Goal: Transaction & Acquisition: Purchase product/service

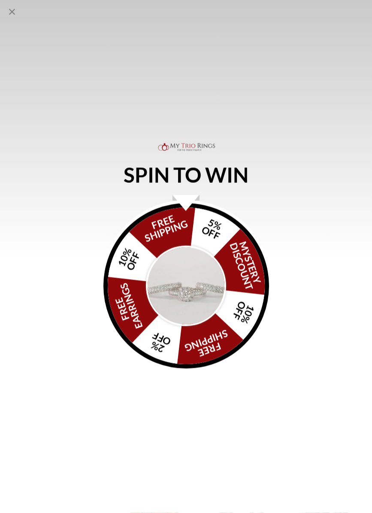
scroll to position [659, 0]
click at [247, 366] on div "FREE SHIPPING 5% OFF Mystery Discount 10% OFF FREE SHIPPING 2% OFF FREE EARRING…" at bounding box center [185, 286] width 171 height 171
click at [238, 377] on div "SPIN TO WIN FREE SHIPPING 5% OFF Mystery Discount 10% OFF FREE SHIPPING 2% OFF …" at bounding box center [186, 256] width 372 height 513
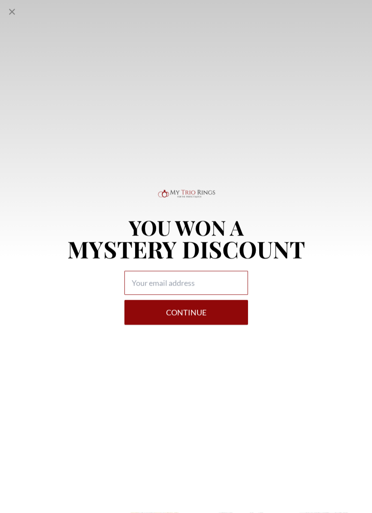
click at [223, 283] on input "Alia popup" at bounding box center [185, 283] width 123 height 24
type input "kianes151@gmail.com"
click at [235, 314] on button "Continue" at bounding box center [185, 312] width 123 height 25
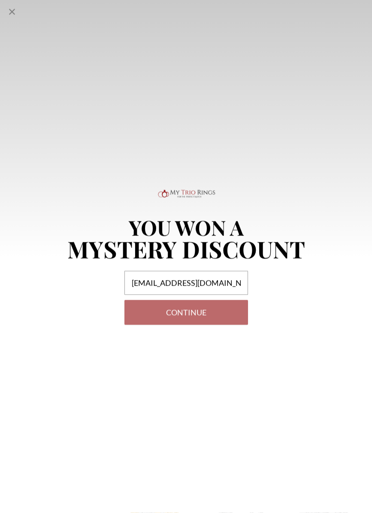
select select "US"
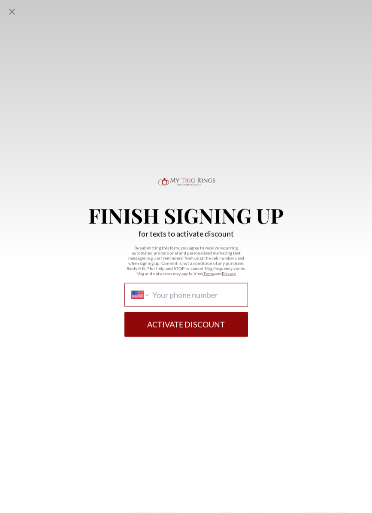
click at [230, 297] on input "International Afghanistan Åland Islands Albania Algeria American Samoa Andorra …" at bounding box center [196, 295] width 88 height 9
type input "(808) 379-7295"
click at [222, 324] on button "Activate Discount" at bounding box center [185, 324] width 123 height 25
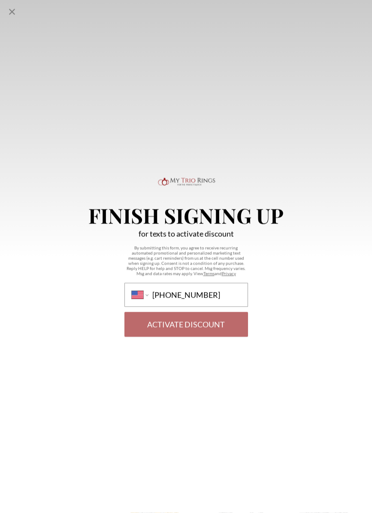
click at [213, 322] on form "International Afghanistan Åland Islands Albania Algeria American Samoa Andorra …" at bounding box center [185, 310] width 123 height 54
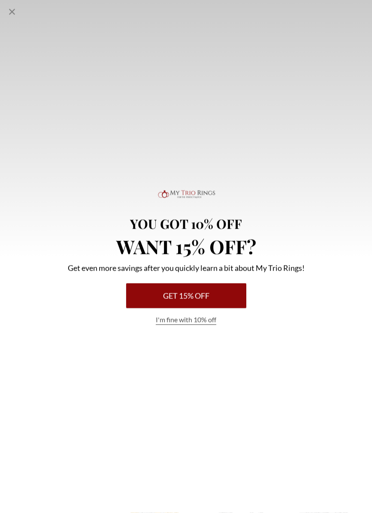
click at [226, 294] on button "Get 15% Off" at bounding box center [186, 296] width 120 height 25
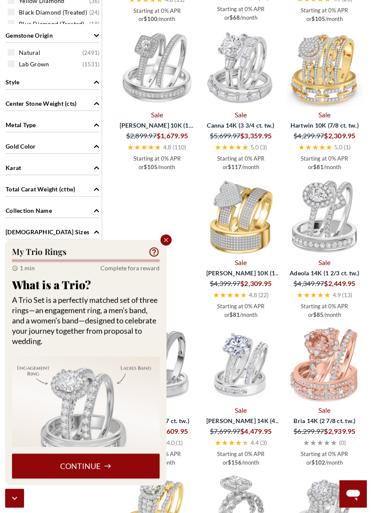
click at [33, 447] on button "Continue" at bounding box center [85, 466] width 147 height 25
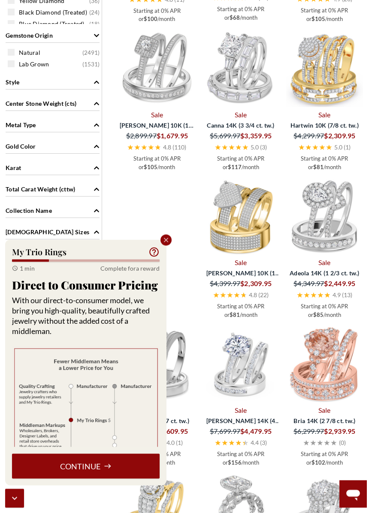
click at [31, 447] on button "Continue" at bounding box center [85, 466] width 147 height 25
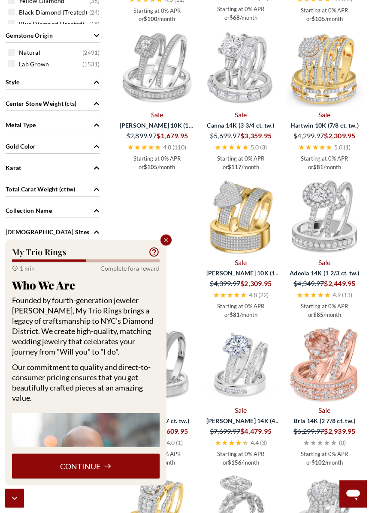
click at [36, 447] on button "Continue" at bounding box center [85, 466] width 147 height 25
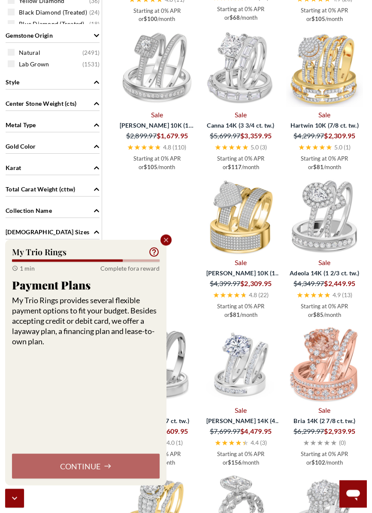
click at [36, 447] on div "Continue" at bounding box center [85, 466] width 147 height 25
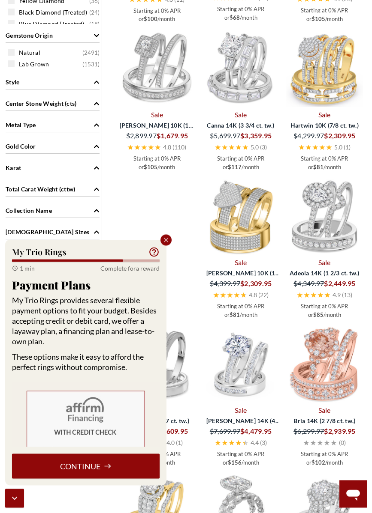
click at [39, 447] on button "Continue" at bounding box center [85, 466] width 147 height 25
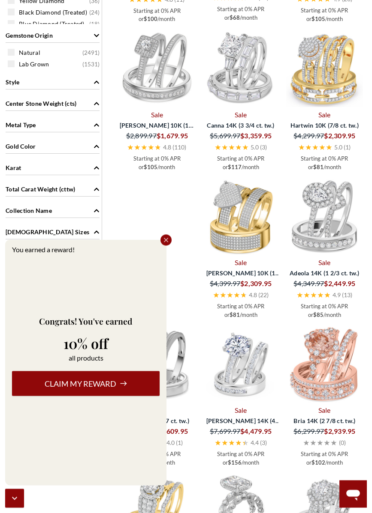
click at [40, 384] on button "Claim my reward" at bounding box center [85, 384] width 147 height 25
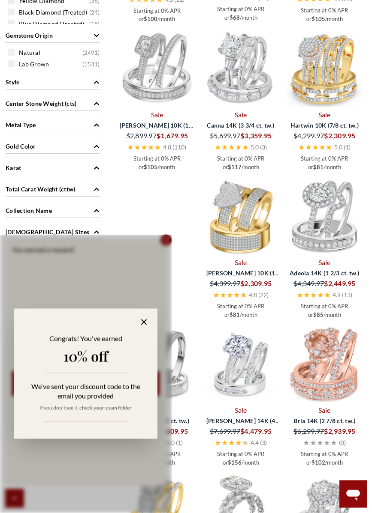
click at [141, 318] on icon at bounding box center [144, 323] width 10 height 10
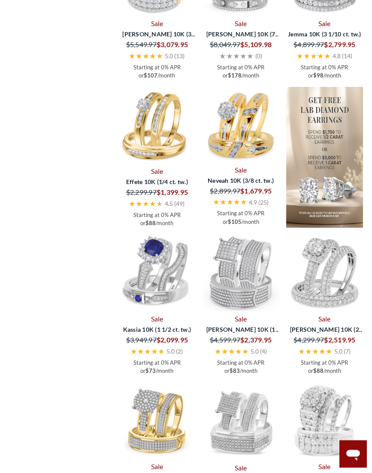
scroll to position [1182, 0]
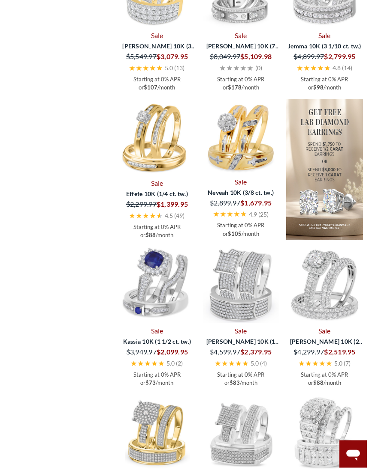
click at [167, 342] on span "Kassia 10K (1 1/2 ct. tw.)" at bounding box center [157, 342] width 76 height 9
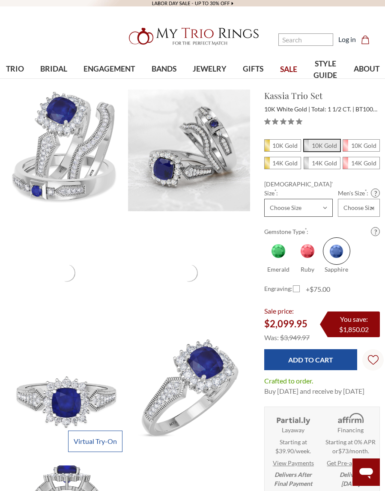
click at [307, 205] on select "Choose Size 3.00 3.25 3.50 3.75 4.00 4.25 4.50 4.75 5.00 5.25 5.50 5.75 6.00 6.…" at bounding box center [298, 208] width 69 height 18
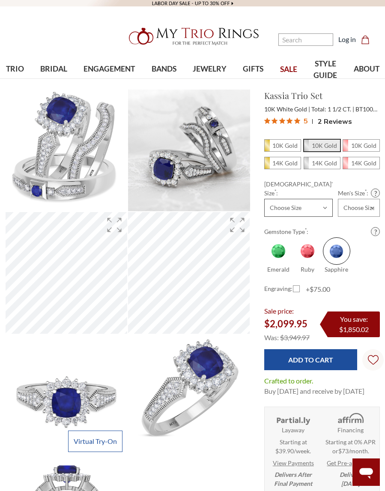
select select "18427622"
click at [355, 203] on select "Choose Size 6.00 6.25 6.50 6.75 7.00 7.25 7.50 7.75 8.00 8.25 8.50 8.75 9.00 9.…" at bounding box center [359, 208] width 42 height 18
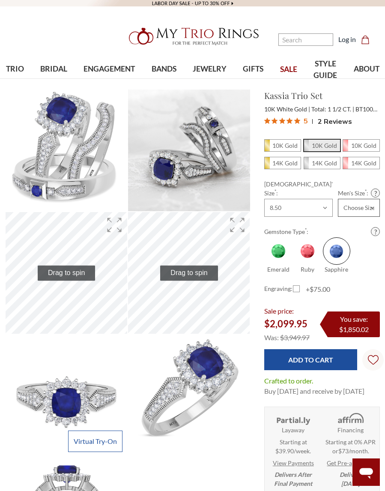
select select "18427693"
click at [331, 167] on em "14K Gold" at bounding box center [324, 162] width 25 height 7
click at [308, 166] on input "14K Gold" at bounding box center [307, 165] width 0 height 0
radio input "true"
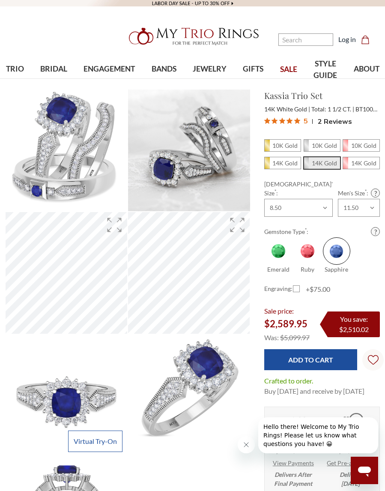
click at [279, 248] on span at bounding box center [278, 250] width 27 height 27
click at [268, 270] on input "Emerald" at bounding box center [268, 270] width 0 height 0
radio input "true"
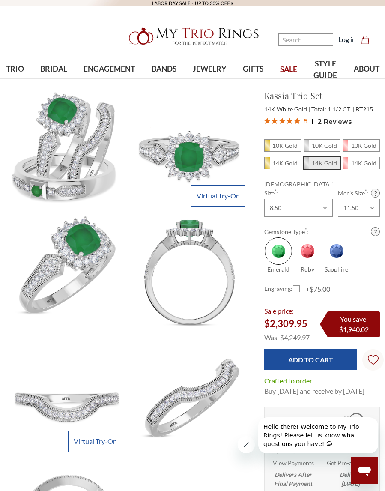
click at [342, 246] on span at bounding box center [336, 250] width 27 height 27
click at [326, 270] on input "Sapphire" at bounding box center [326, 270] width 0 height 0
radio input "true"
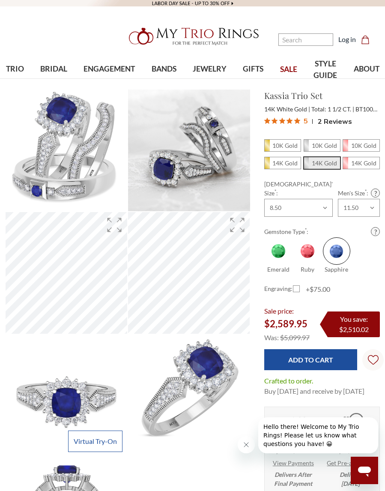
click at [288, 151] on span "10K Gold" at bounding box center [283, 146] width 36 height 12
click at [268, 148] on input "10K Gold" at bounding box center [268, 148] width 0 height 0
radio input "true"
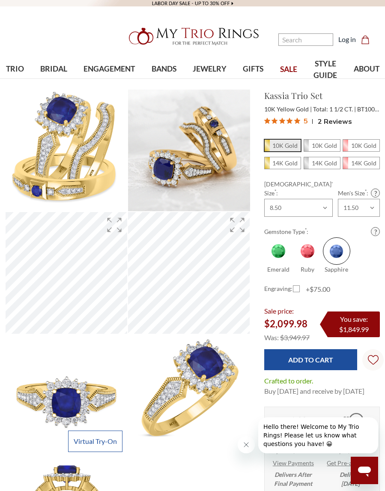
click at [368, 163] on em "14K Gold" at bounding box center [363, 162] width 25 height 7
click at [347, 165] on input "14K Gold" at bounding box center [346, 165] width 0 height 0
radio input "true"
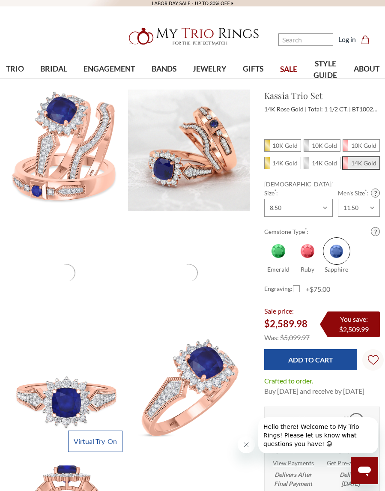
click at [289, 169] on span "14K Gold" at bounding box center [283, 163] width 36 height 12
click at [268, 166] on input "14K Gold" at bounding box center [268, 165] width 0 height 0
radio input "true"
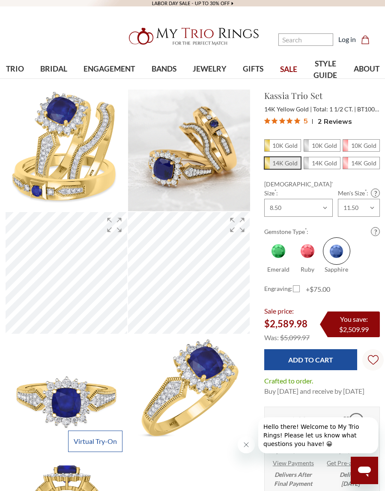
click at [330, 167] on em "14K Gold" at bounding box center [324, 162] width 25 height 7
click at [308, 166] on input "14K Gold" at bounding box center [307, 165] width 0 height 0
radio input "true"
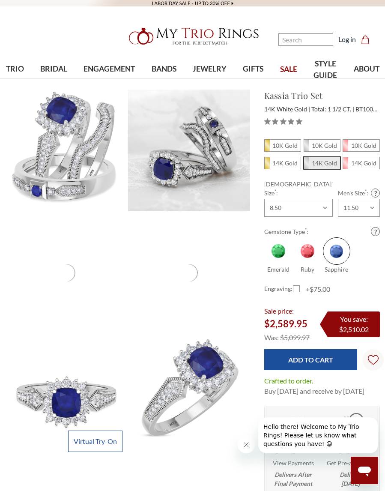
click at [283, 169] on span "14K Gold" at bounding box center [283, 163] width 36 height 12
click at [268, 166] on input "14K Gold" at bounding box center [268, 165] width 0 height 0
radio input "true"
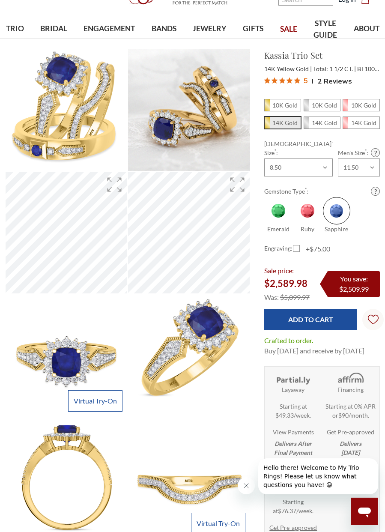
scroll to position [41, 0]
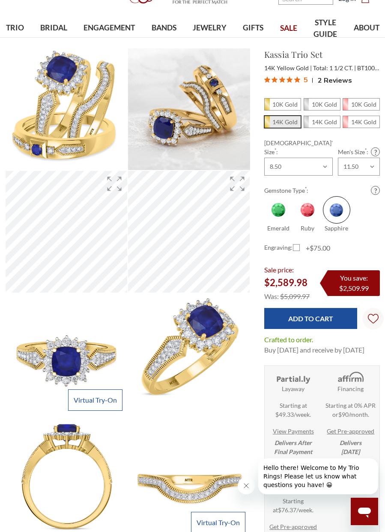
click at [372, 315] on icon "Wish Lists Wish Lists" at bounding box center [373, 319] width 11 height 64
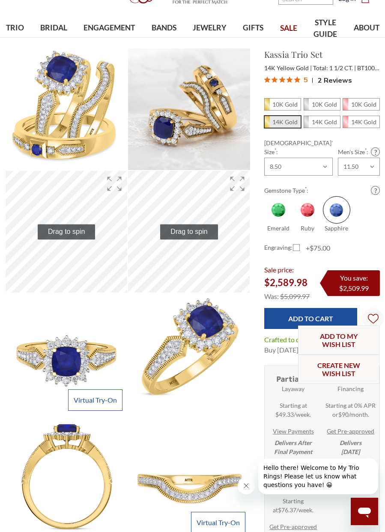
click at [352, 336] on link "Add to My Wish List" at bounding box center [338, 340] width 81 height 29
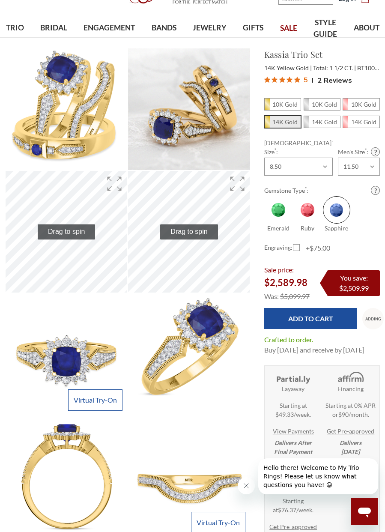
click at [340, 309] on input "Add to Cart" at bounding box center [310, 318] width 93 height 21
type input "Add to Cart"
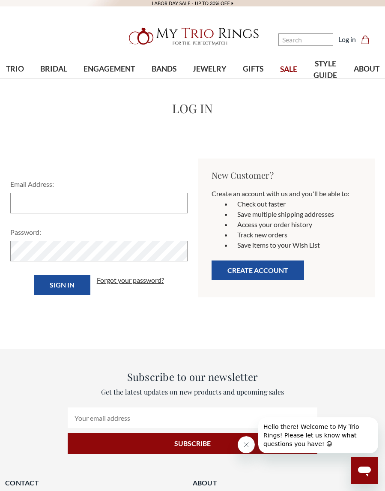
click at [294, 275] on button "Create Account" at bounding box center [258, 271] width 93 height 20
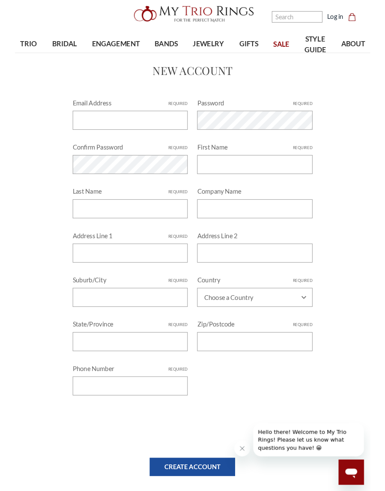
scroll to position [0, 9]
